Goal: Task Accomplishment & Management: Manage account settings

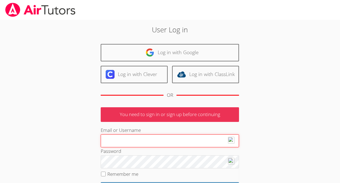
type input "[EMAIL_ADDRESS][DOMAIN_NAME]"
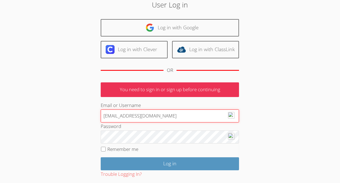
scroll to position [55, 0]
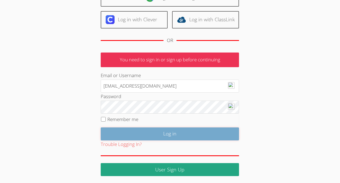
click at [162, 130] on input "Log in" at bounding box center [170, 134] width 139 height 13
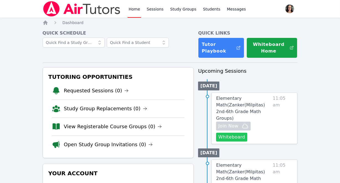
click at [230, 133] on button "Whiteboard" at bounding box center [231, 137] width 31 height 9
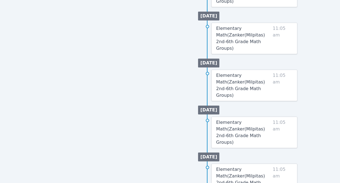
scroll to position [357, 0]
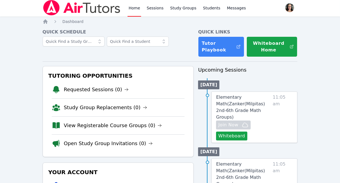
scroll to position [0, 0]
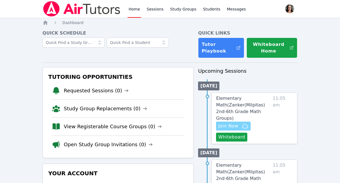
click at [235, 123] on span "Join Now" at bounding box center [229, 126] width 20 height 7
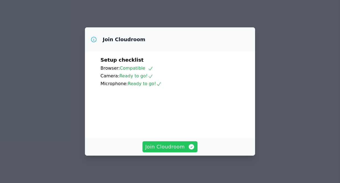
click at [176, 147] on span "Join Cloudroom" at bounding box center [170, 147] width 50 height 8
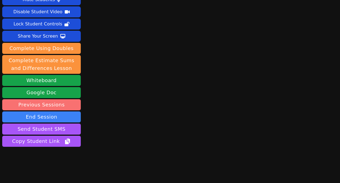
scroll to position [28, 0]
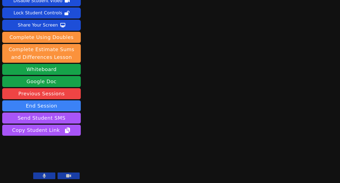
click at [50, 177] on button at bounding box center [44, 176] width 22 height 7
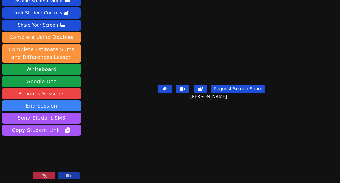
click at [50, 178] on button at bounding box center [44, 176] width 22 height 7
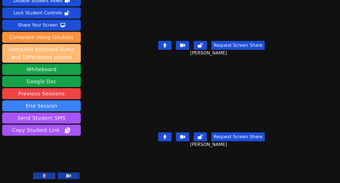
scroll to position [0, 0]
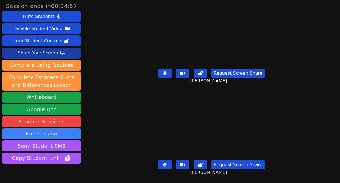
click at [46, 52] on div "Share Your Screen" at bounding box center [38, 53] width 40 height 9
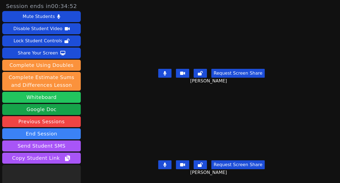
click at [34, 98] on button "Whiteboard" at bounding box center [41, 97] width 79 height 11
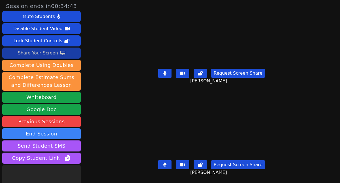
click at [42, 52] on div "Share Your Screen" at bounding box center [38, 53] width 40 height 9
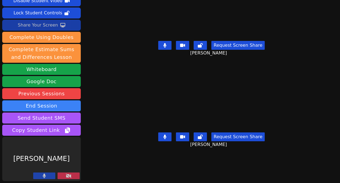
click at [66, 175] on icon at bounding box center [69, 176] width 6 height 4
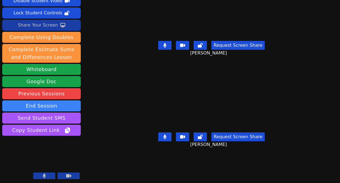
click at [65, 177] on button at bounding box center [69, 176] width 22 height 7
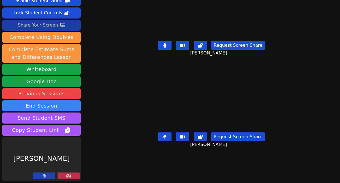
click at [65, 177] on button at bounding box center [69, 176] width 22 height 7
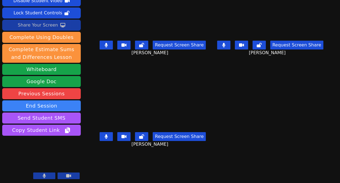
click at [107, 139] on button at bounding box center [106, 136] width 13 height 9
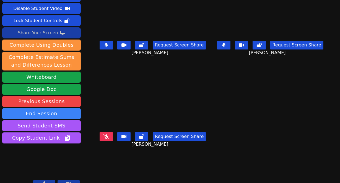
click at [107, 136] on icon at bounding box center [107, 137] width 6 height 4
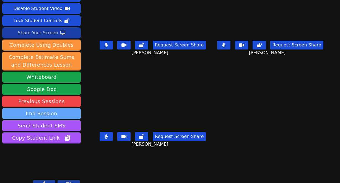
click at [58, 108] on button "End Session" at bounding box center [41, 113] width 79 height 11
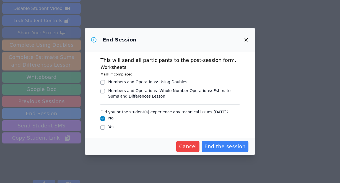
click at [116, 83] on div "Numbers and Operations : Using Doubles" at bounding box center [147, 82] width 79 height 6
click at [105, 83] on input "Numbers and Operations : Using Doubles" at bounding box center [103, 82] width 4 height 4
checkbox input "true"
click at [225, 144] on span "End the session" at bounding box center [225, 147] width 41 height 8
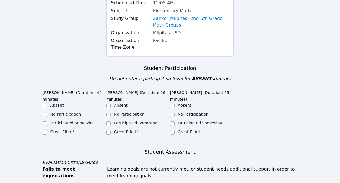
scroll to position [72, 0]
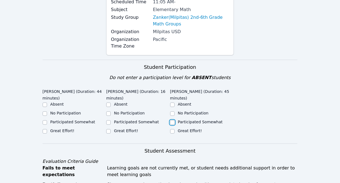
click at [173, 122] on input "Participated Somewhat" at bounding box center [172, 123] width 4 height 4
checkbox input "true"
click at [109, 132] on input "Great Effort!" at bounding box center [108, 131] width 4 height 4
checkbox input "true"
click at [46, 131] on input "Great Effort!" at bounding box center [45, 131] width 4 height 4
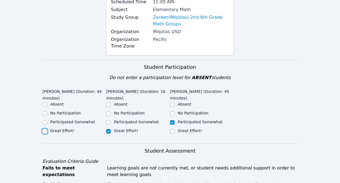
checkbox input "true"
click at [112, 121] on div "Participated Somewhat" at bounding box center [138, 122] width 64 height 7
click at [108, 124] on input "Participated Somewhat" at bounding box center [108, 123] width 4 height 4
checkbox input "true"
checkbox input "false"
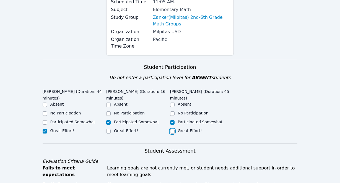
click at [174, 132] on input "Great Effort!" at bounding box center [172, 131] width 4 height 4
checkbox input "true"
checkbox input "false"
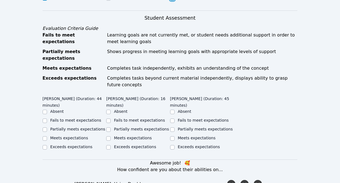
scroll to position [205, 0]
click at [73, 127] on label "Partially meets expectations" at bounding box center [77, 129] width 55 height 4
click at [47, 127] on input "Partially meets expectations" at bounding box center [45, 129] width 4 height 4
checkbox input "true"
click at [134, 127] on label "Partially meets expectations" at bounding box center [141, 129] width 55 height 4
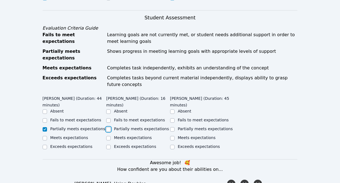
click at [111, 127] on input "Partially meets expectations" at bounding box center [108, 129] width 4 height 4
checkbox input "true"
click at [188, 127] on label "Partially meets expectations" at bounding box center [205, 129] width 55 height 4
click at [175, 127] on input "Partially meets expectations" at bounding box center [172, 129] width 4 height 4
checkbox input "true"
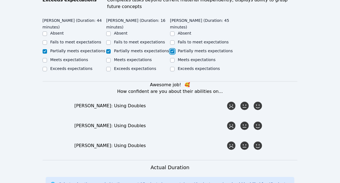
scroll to position [286, 0]
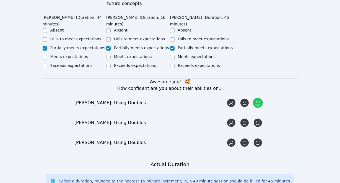
click at [259, 99] on icon at bounding box center [258, 103] width 10 height 10
click at [0, 0] on input "radio" at bounding box center [0, 0] width 0 height 0
click at [260, 118] on icon at bounding box center [258, 123] width 10 height 10
click at [0, 0] on input "radio" at bounding box center [0, 0] width 0 height 0
click at [259, 130] on div "Awesome job! 🥰 How confident are you about their abilities on... Aiden Rodrigue…" at bounding box center [170, 114] width 255 height 70
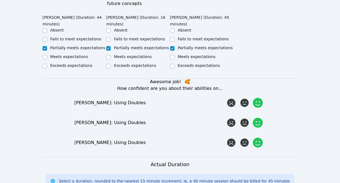
click at [259, 138] on icon at bounding box center [258, 143] width 10 height 10
click at [0, 0] on input "radio" at bounding box center [0, 0] width 0 height 0
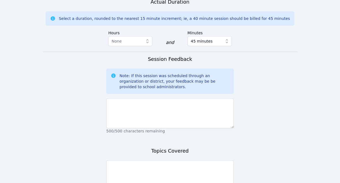
scroll to position [452, 0]
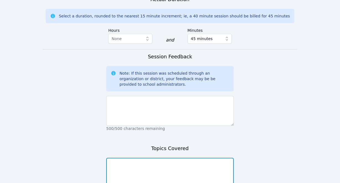
click at [196, 173] on textarea at bounding box center [170, 173] width 128 height 30
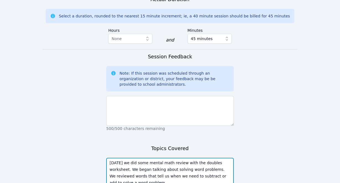
type textarea "Today we did some mental math review with the doubles worksheet. We began talki…"
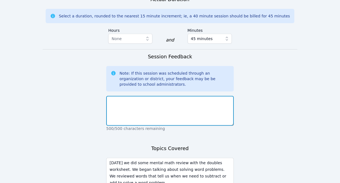
click at [179, 102] on textarea at bounding box center [170, 111] width 128 height 30
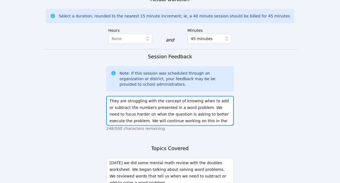
click at [113, 107] on textarea "They are struggling with the concept of knowing when to add or subtract the num…" at bounding box center [170, 111] width 128 height 30
click at [221, 115] on textarea "They are struggling with the concept of knowing when to add or subtract the num…" at bounding box center [170, 111] width 128 height 30
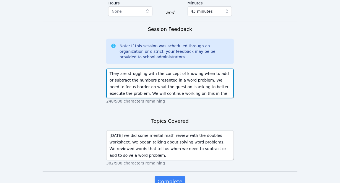
scroll to position [485, 0]
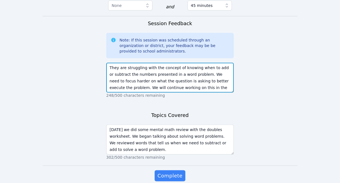
type textarea "They are struggling with the concept of knowing when to add or subtract the num…"
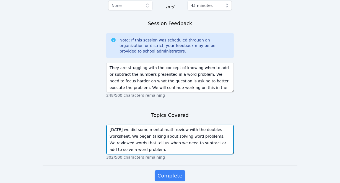
click at [154, 144] on textarea "Today we did some mental math review with the doubles worksheet. We began talki…" at bounding box center [170, 140] width 128 height 30
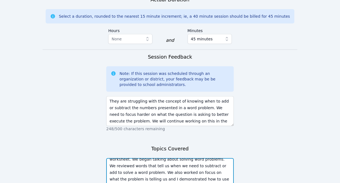
scroll to position [503, 0]
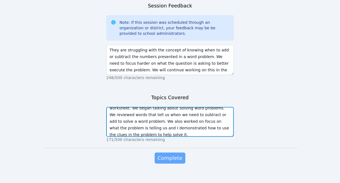
type textarea "Today we did some mental math review with the doubles worksheet. We began talki…"
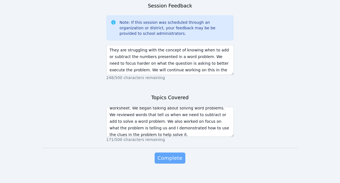
click at [175, 155] on span "Complete" at bounding box center [170, 159] width 25 height 8
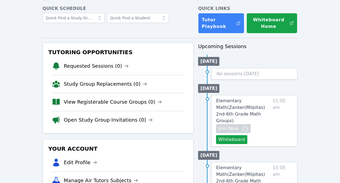
scroll to position [26, 0]
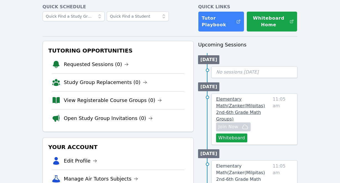
click at [248, 104] on span "Elementary Math ( Zanker(Milpitas) 2nd-6th Grade Math Groups )" at bounding box center [240, 109] width 49 height 25
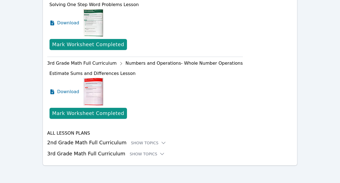
scroll to position [252, 0]
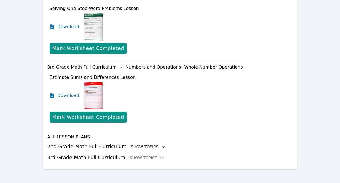
click at [161, 147] on icon at bounding box center [164, 147] width 6 height 6
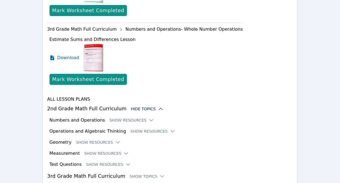
scroll to position [295, 0]
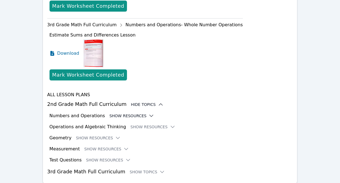
click at [141, 116] on button "Show Resources" at bounding box center [131, 116] width 45 height 6
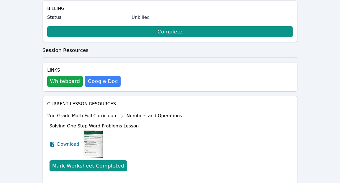
scroll to position [129, 0]
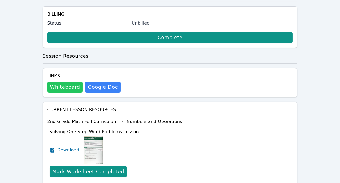
click at [70, 89] on button "Whiteboard" at bounding box center [65, 87] width 36 height 11
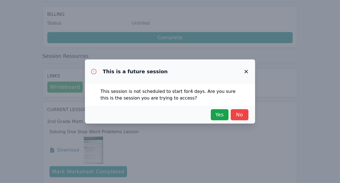
click at [247, 69] on icon "button" at bounding box center [246, 71] width 7 height 7
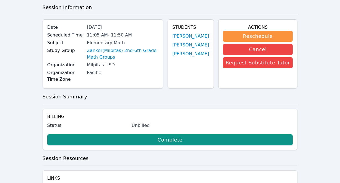
scroll to position [27, 0]
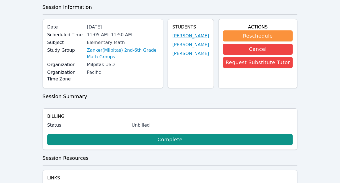
click at [194, 36] on link "David Serrano" at bounding box center [191, 36] width 37 height 7
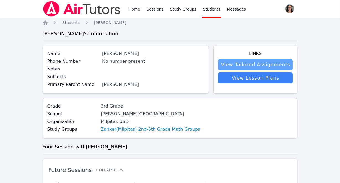
click at [250, 65] on link "View Tailored Assignments" at bounding box center [255, 64] width 75 height 11
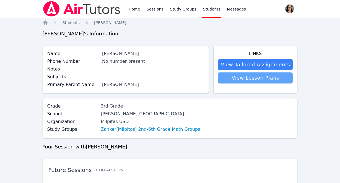
click at [234, 82] on link "View Lesson Plans" at bounding box center [255, 78] width 75 height 11
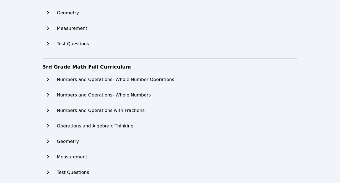
scroll to position [80, 0]
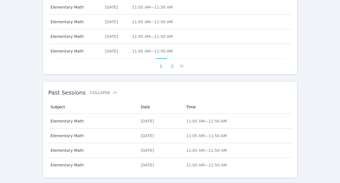
scroll to position [302, 0]
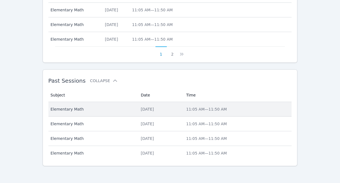
click at [141, 107] on div "Fri Oct 10, 2025" at bounding box center [160, 110] width 39 height 6
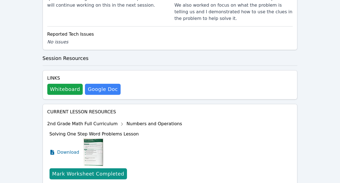
scroll to position [331, 0]
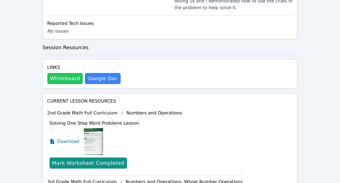
click at [66, 73] on button "Whiteboard" at bounding box center [65, 78] width 36 height 11
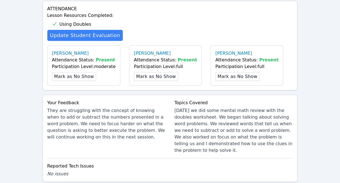
scroll to position [0, 0]
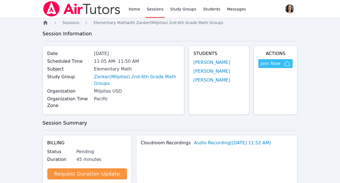
click at [45, 22] on icon "Breadcrumb" at bounding box center [45, 23] width 4 height 4
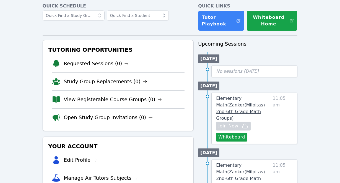
scroll to position [28, 0]
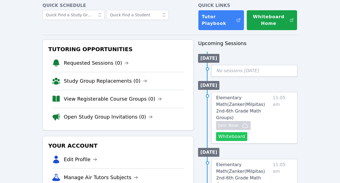
click at [233, 132] on button "Whiteboard" at bounding box center [231, 136] width 31 height 9
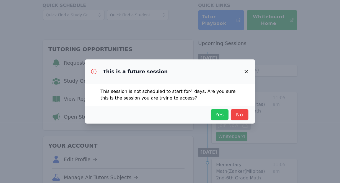
click at [220, 112] on span "Yes" at bounding box center [220, 115] width 12 height 8
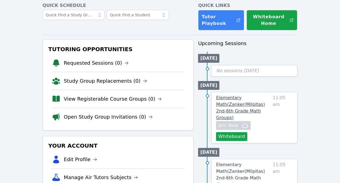
click at [243, 104] on span "Elementary Math ( Zanker(Milpitas) 2nd-6th Grade Math Groups )" at bounding box center [240, 107] width 49 height 25
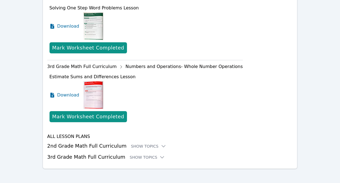
scroll to position [256, 0]
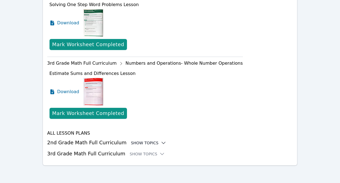
click at [161, 140] on icon at bounding box center [164, 143] width 6 height 6
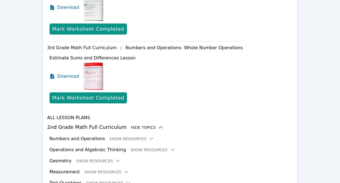
scroll to position [294, 0]
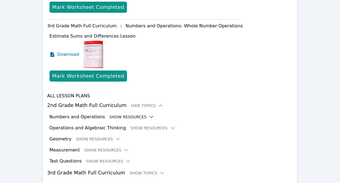
click at [113, 118] on button "Show Resources" at bounding box center [131, 117] width 45 height 6
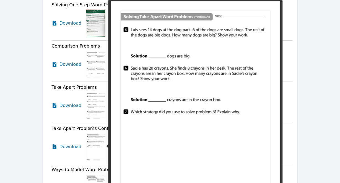
scroll to position [517, 0]
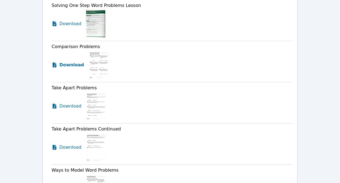
click at [74, 64] on span "Download" at bounding box center [72, 65] width 25 height 7
click at [72, 105] on span "Download" at bounding box center [72, 106] width 25 height 7
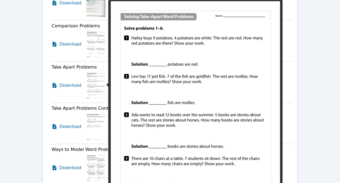
scroll to position [550, 0]
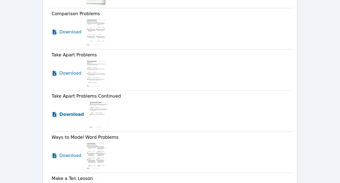
click at [66, 113] on span "Download" at bounding box center [72, 114] width 25 height 7
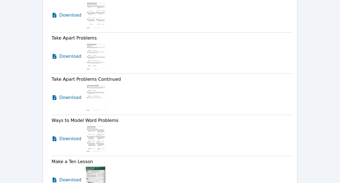
scroll to position [576, 0]
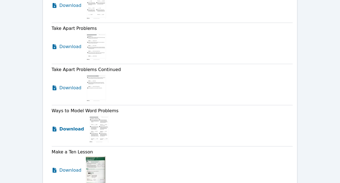
click at [70, 130] on span "Download" at bounding box center [72, 129] width 25 height 7
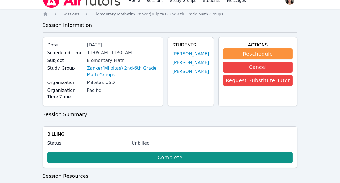
scroll to position [0, 0]
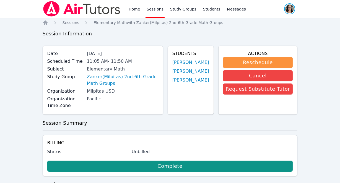
click at [289, 5] on span "button" at bounding box center [290, 9] width 12 height 12
click at [260, 30] on button "Logout" at bounding box center [267, 32] width 53 height 10
